Goal: Information Seeking & Learning: Learn about a topic

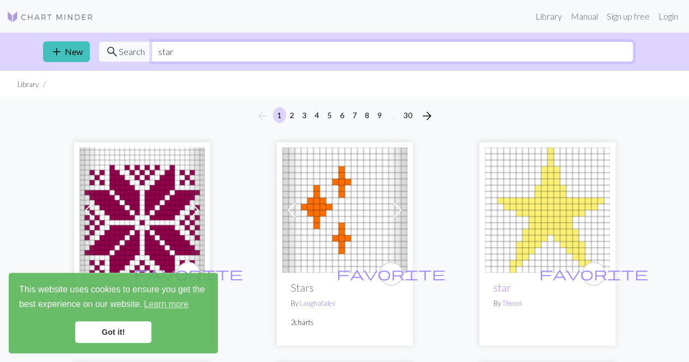
click at [288, 51] on input "star" at bounding box center [392, 51] width 482 height 21
click at [288, 54] on input "star" at bounding box center [392, 51] width 482 height 21
type input "flower"
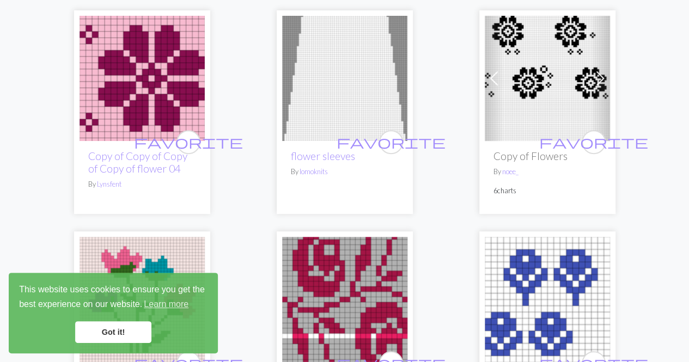
scroll to position [109, 0]
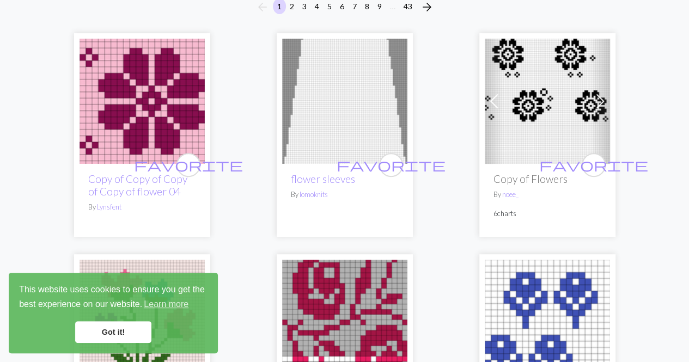
click at [349, 121] on img at bounding box center [344, 101] width 125 height 125
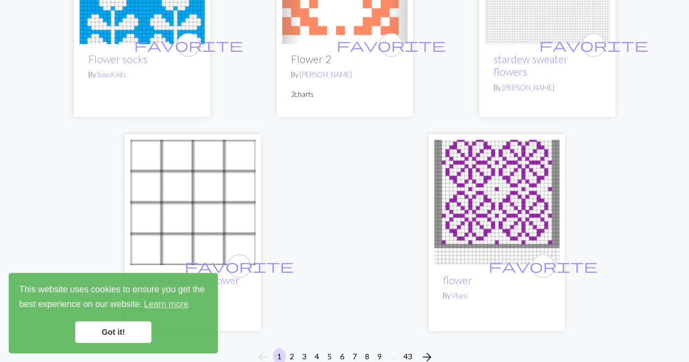
scroll to position [3647, 0]
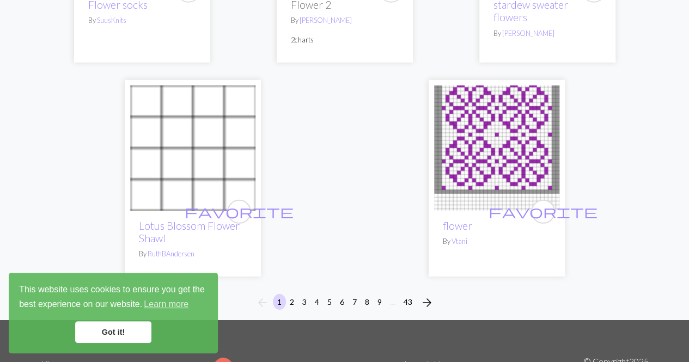
click at [213, 174] on img at bounding box center [192, 147] width 125 height 125
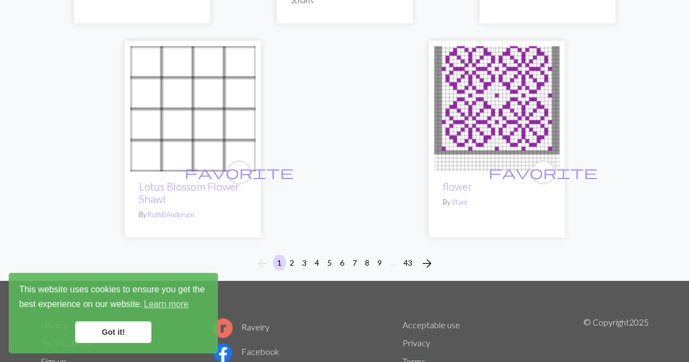
scroll to position [3701, 0]
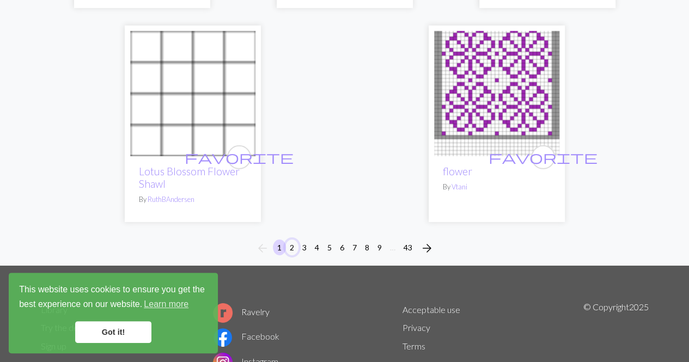
click at [291, 250] on button "2" at bounding box center [291, 247] width 13 height 16
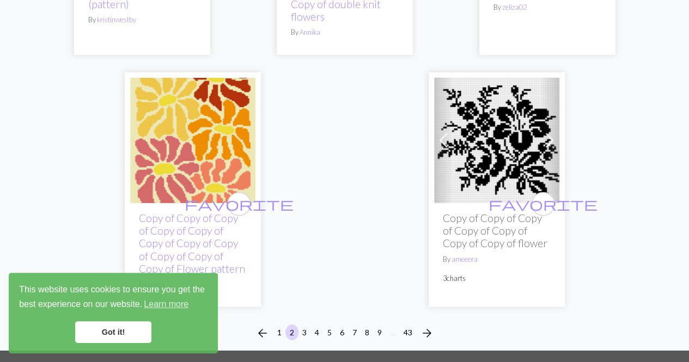
scroll to position [3756, 0]
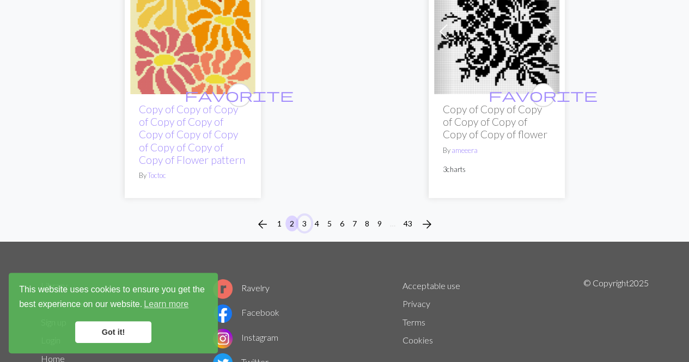
click at [306, 220] on button "3" at bounding box center [304, 224] width 13 height 16
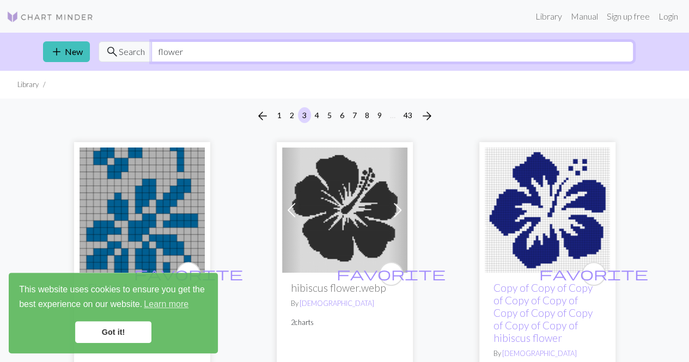
click at [218, 51] on input "flower" at bounding box center [392, 51] width 482 height 21
type input "f"
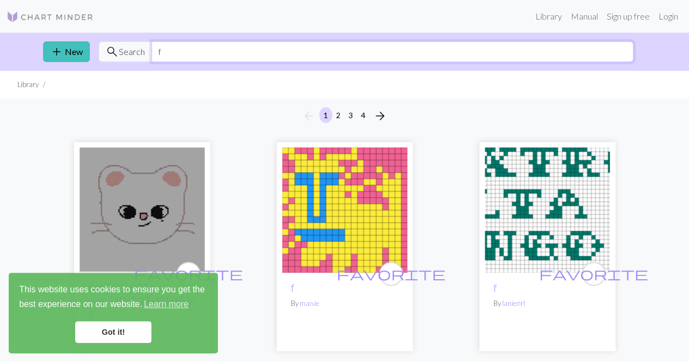
click at [210, 54] on input "f" at bounding box center [392, 51] width 482 height 21
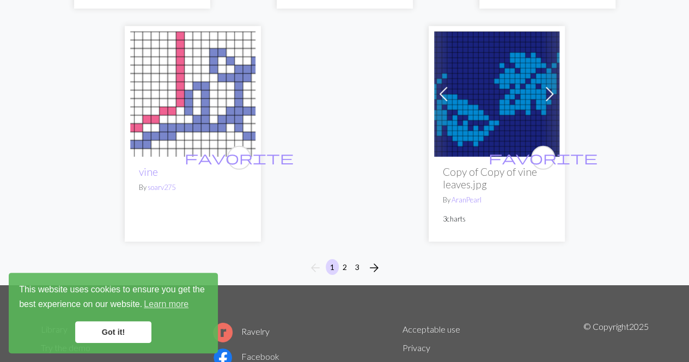
scroll to position [3785, 0]
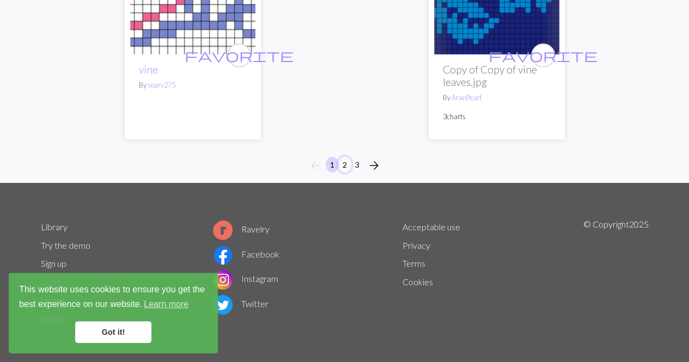
click at [342, 165] on button "2" at bounding box center [344, 165] width 13 height 16
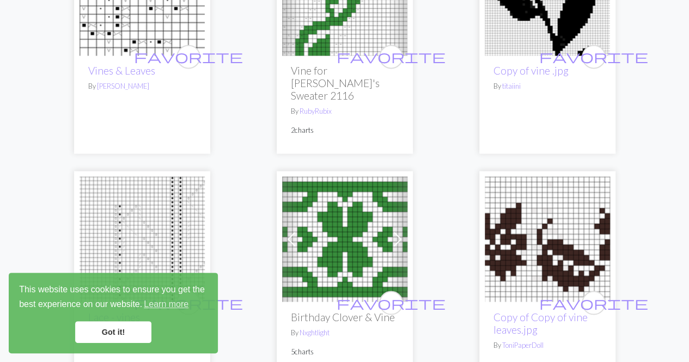
scroll to position [871, 0]
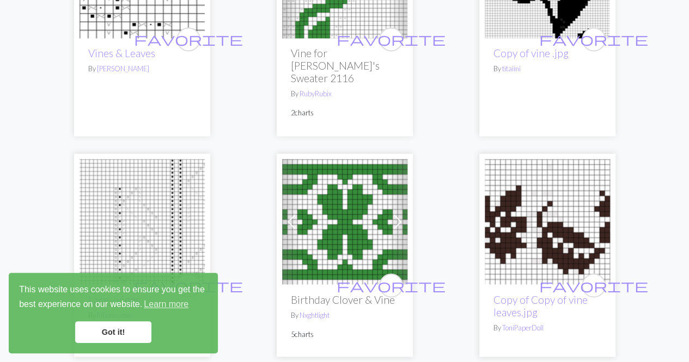
drag, startPoint x: 429, startPoint y: 95, endPoint x: 462, endPoint y: 64, distance: 45.4
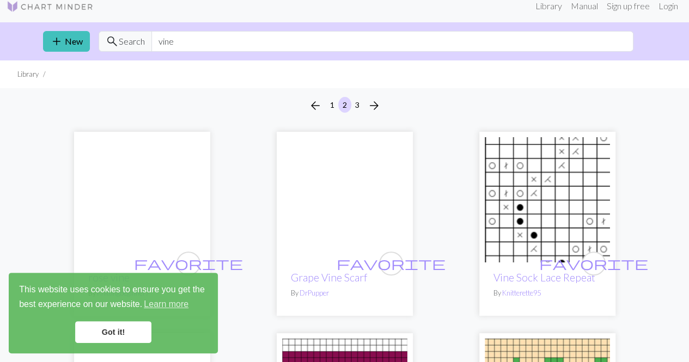
scroll to position [0, 0]
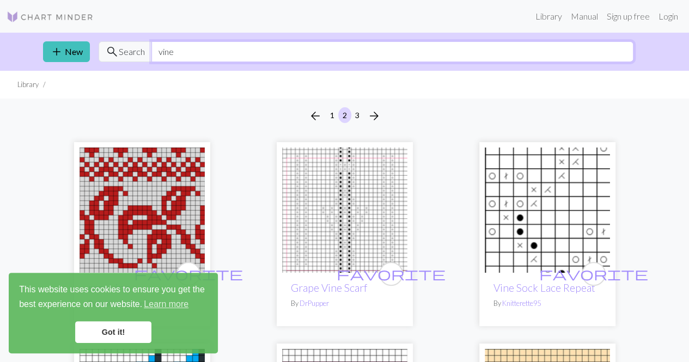
click at [345, 57] on input "vine" at bounding box center [392, 51] width 482 height 21
click at [346, 56] on input "vine" at bounding box center [392, 51] width 482 height 21
click at [345, 54] on input "vine" at bounding box center [392, 51] width 482 height 21
type input "v"
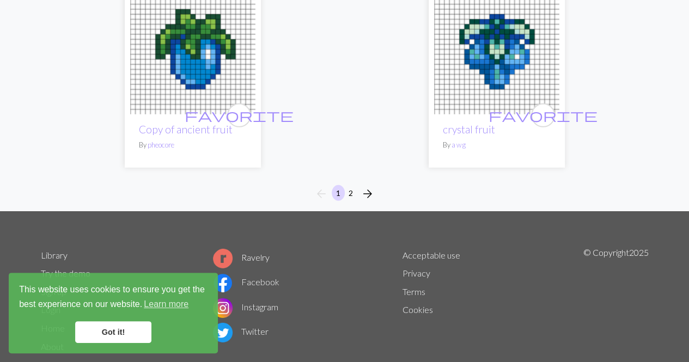
scroll to position [3675, 0]
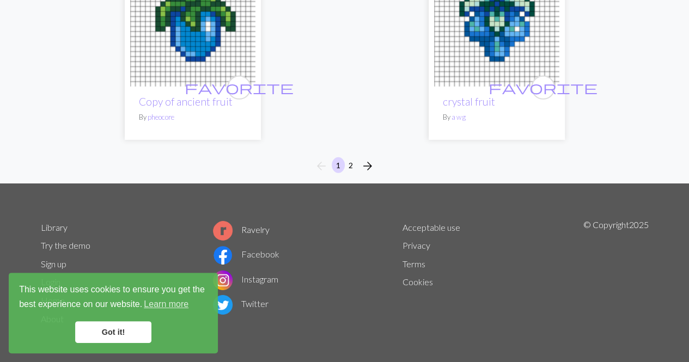
type input "fruit"
click at [349, 167] on button "2" at bounding box center [350, 165] width 13 height 16
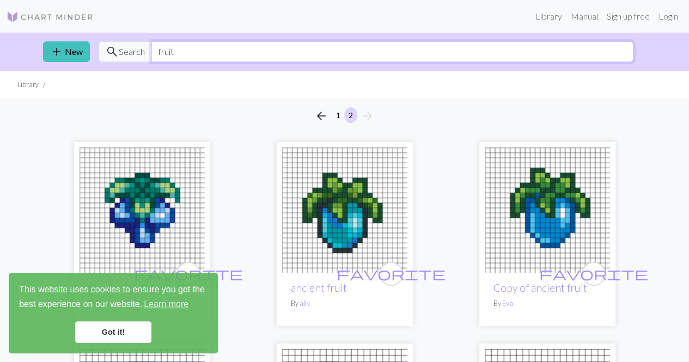
click at [225, 52] on input "fruit" at bounding box center [392, 51] width 482 height 21
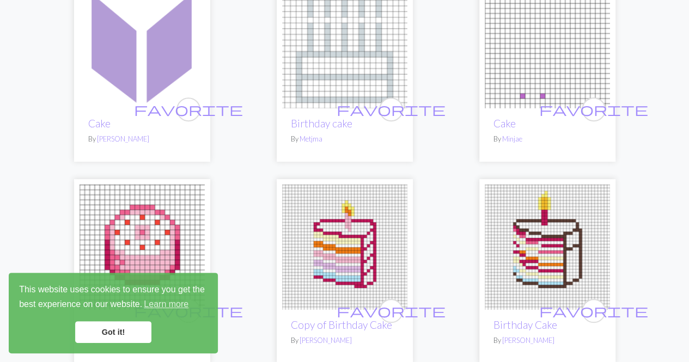
scroll to position [109, 0]
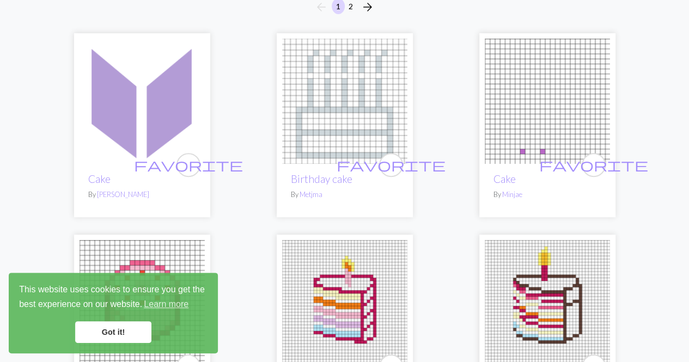
type input "cake"
click at [144, 101] on img at bounding box center [141, 101] width 125 height 125
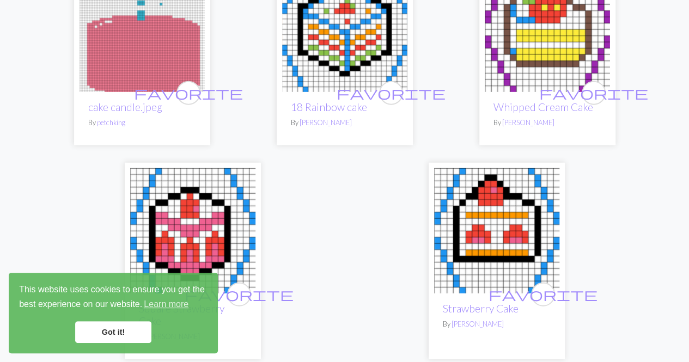
scroll to position [3429, 0]
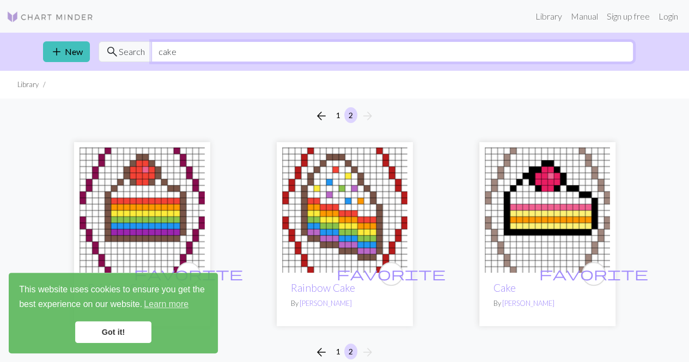
click at [206, 55] on input "cake" at bounding box center [392, 51] width 482 height 21
click at [205, 54] on input "cake" at bounding box center [392, 51] width 482 height 21
type input "c"
type input "trim"
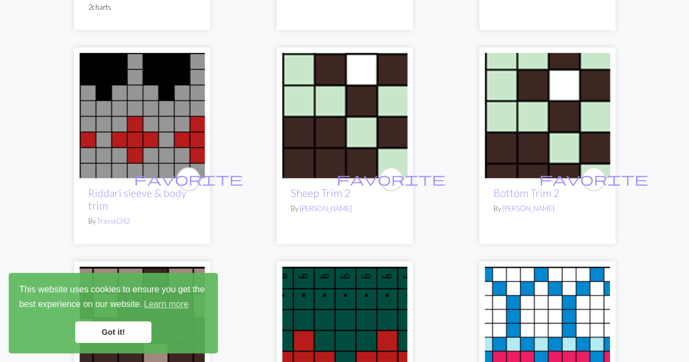
scroll to position [490, 0]
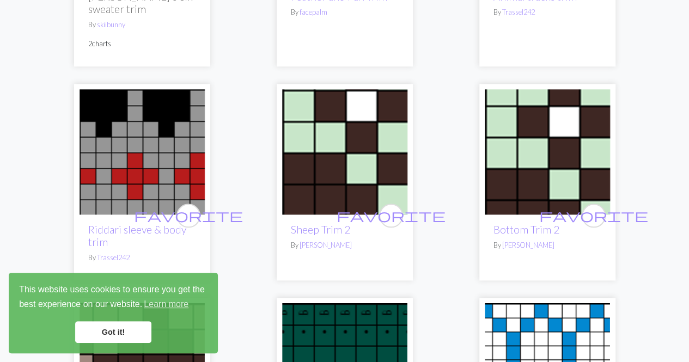
click at [321, 146] on img at bounding box center [344, 151] width 125 height 125
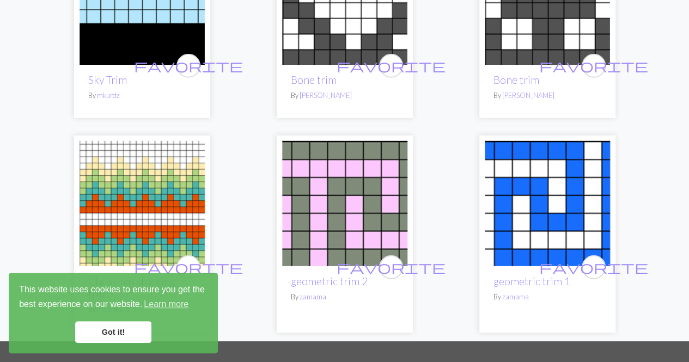
scroll to position [1581, 0]
